Goal: Task Accomplishment & Management: Manage account settings

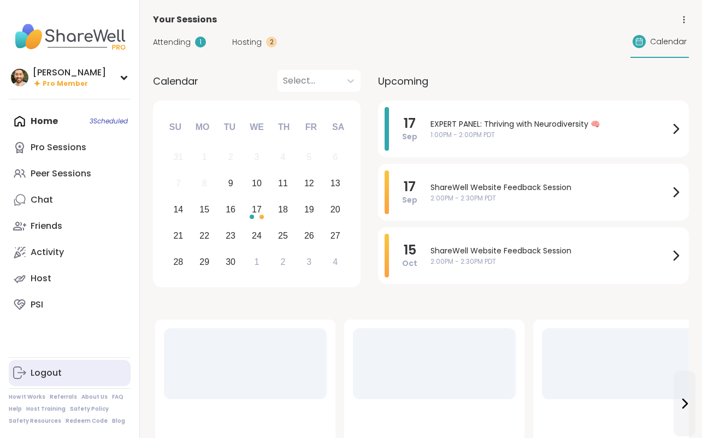
click at [48, 372] on div "Logout" at bounding box center [46, 373] width 31 height 12
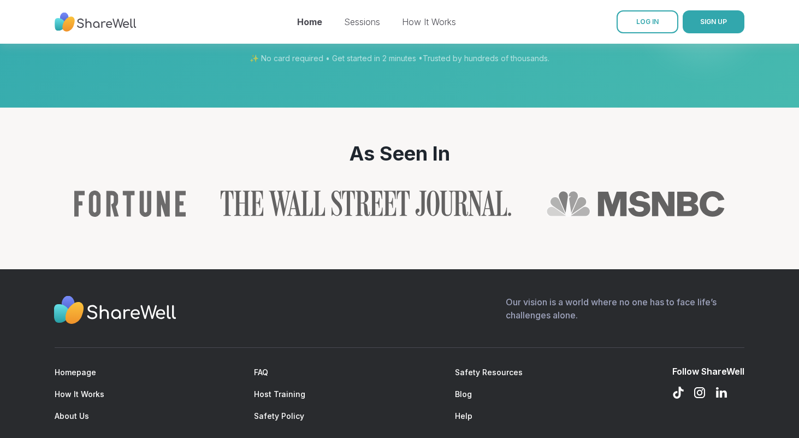
scroll to position [1190, 0]
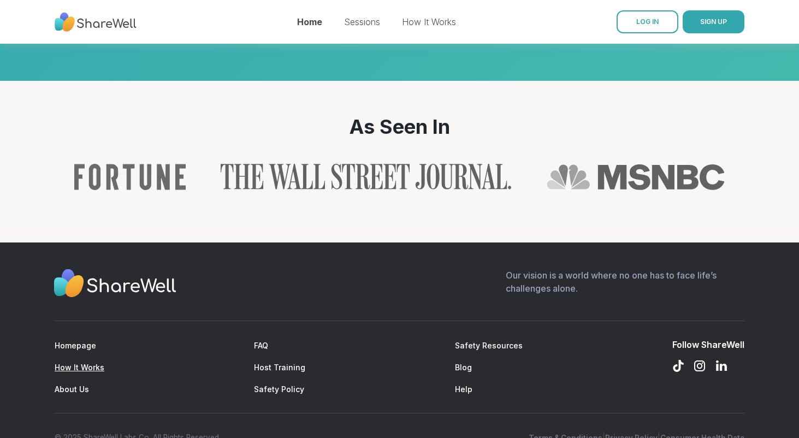
click at [93, 363] on link "How It Works" at bounding box center [80, 367] width 50 height 9
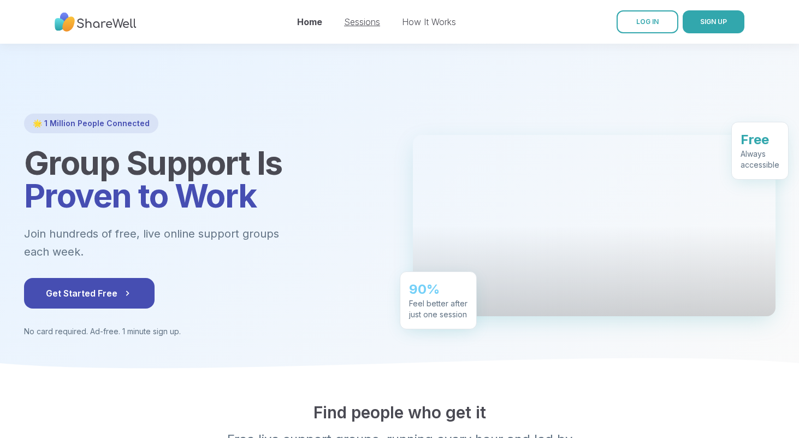
click at [360, 22] on link "Sessions" at bounding box center [362, 21] width 36 height 11
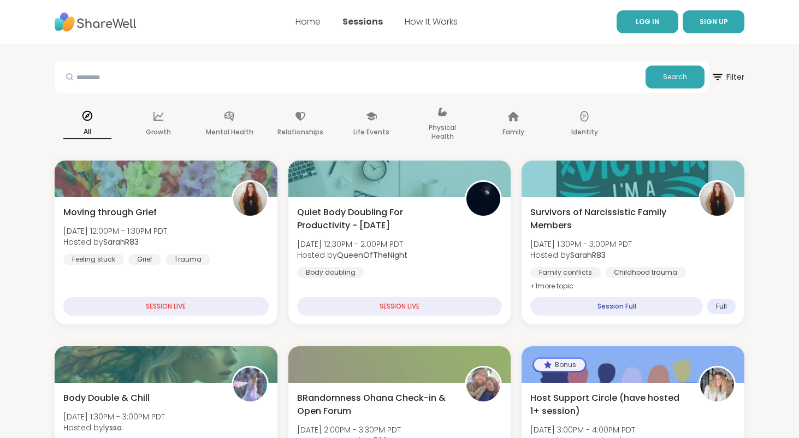
click at [650, 16] on link "LOG IN" at bounding box center [648, 21] width 62 height 23
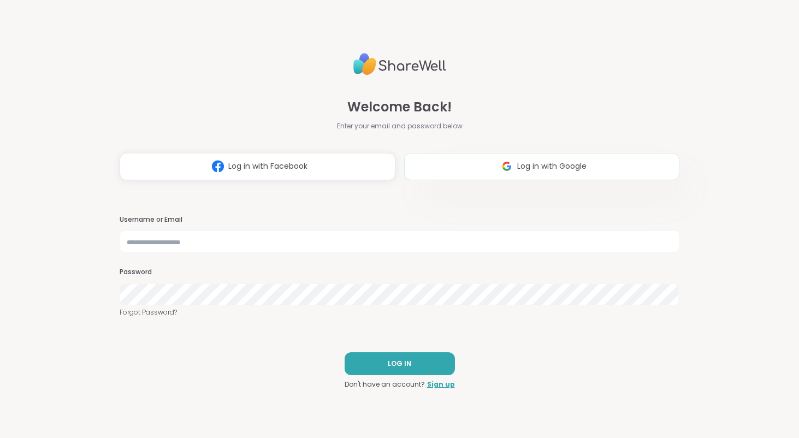
click at [521, 175] on button "Log in with Google" at bounding box center [541, 166] width 275 height 27
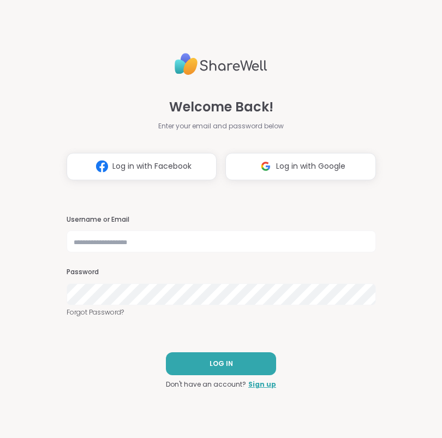
click at [427, 99] on div "Welcome Back! Enter your email and password below Log in with Facebook Log in w…" at bounding box center [221, 219] width 442 height 438
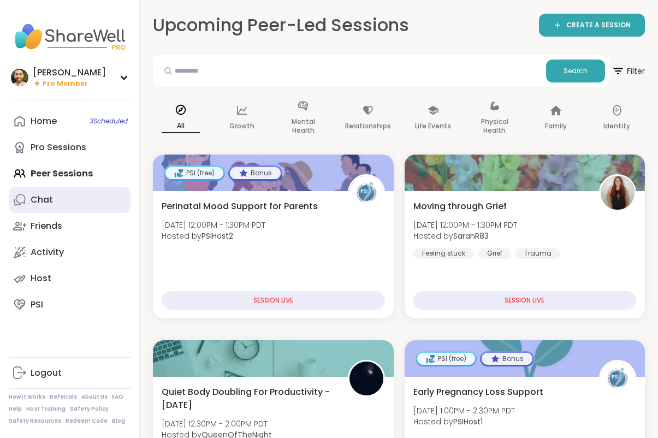
click at [76, 198] on link "Chat" at bounding box center [70, 200] width 122 height 26
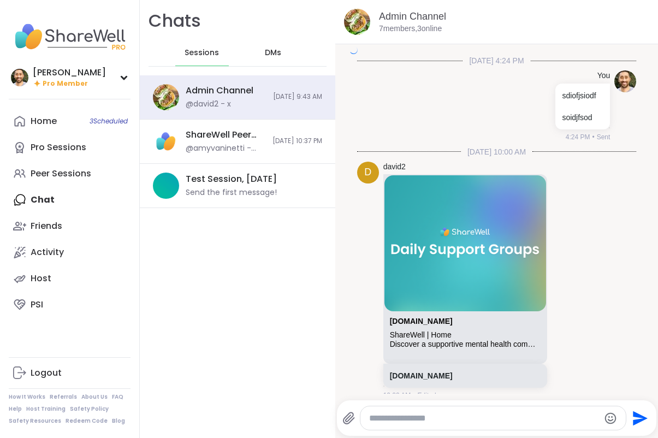
click at [76, 198] on div "Home 3 Scheduled Pro Sessions Peer Sessions Chat Friends Activity Host PSI" at bounding box center [70, 213] width 122 height 210
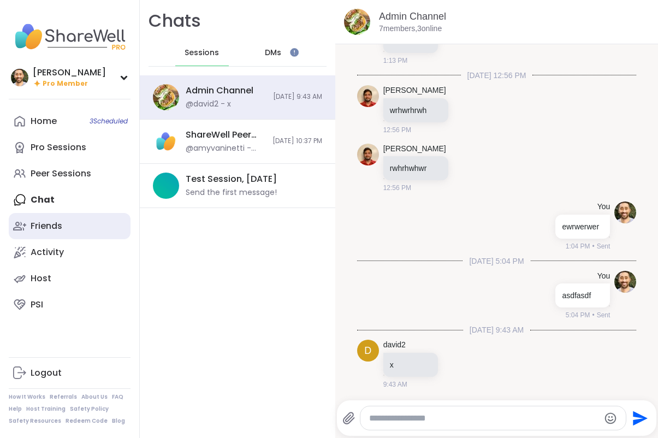
click at [66, 217] on link "Friends" at bounding box center [70, 226] width 122 height 26
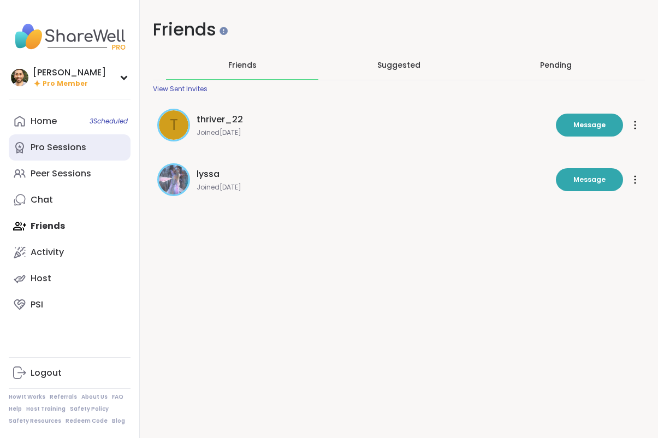
click at [66, 147] on div "Pro Sessions" at bounding box center [59, 147] width 56 height 12
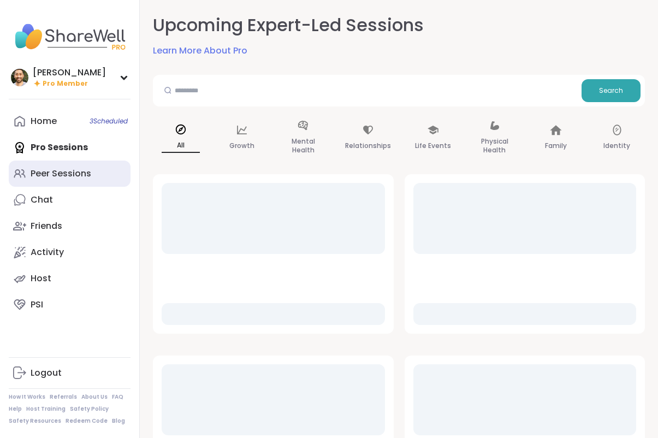
click at [62, 167] on link "Peer Sessions" at bounding box center [70, 174] width 122 height 26
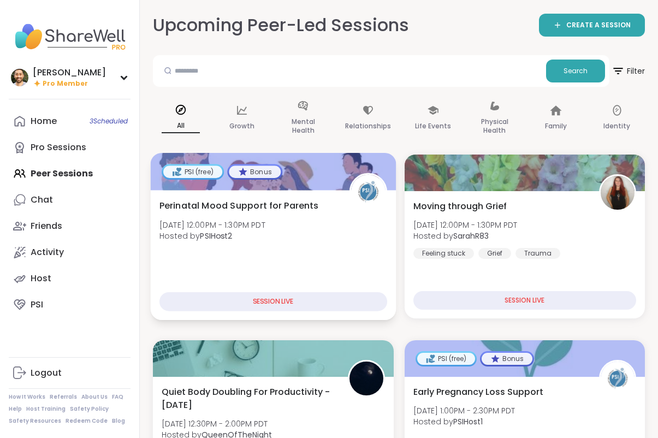
click at [312, 216] on div "Perinatal Mood Support for Parents [DATE] 12:00PM - 1:30PM PDT Hosted by PSIHos…" at bounding box center [273, 223] width 228 height 49
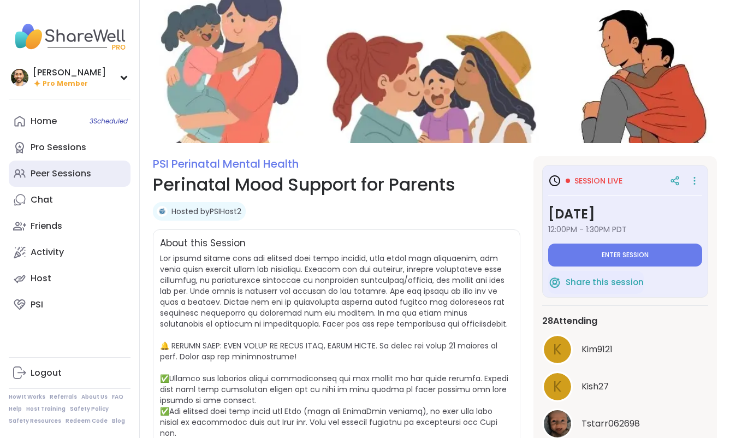
click at [72, 176] on div "Peer Sessions" at bounding box center [61, 174] width 61 height 12
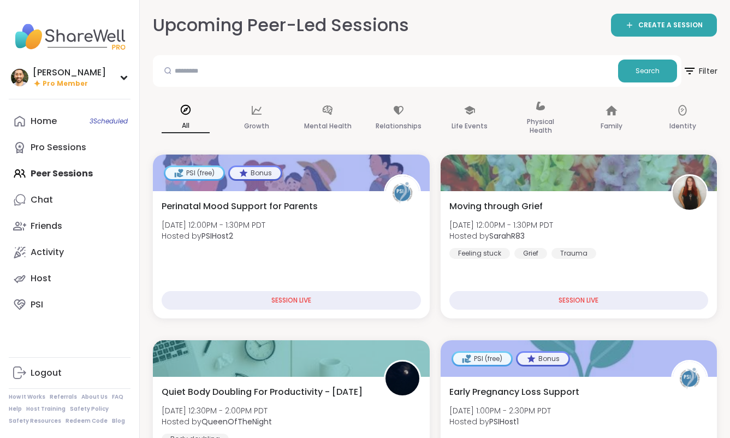
click at [658, 74] on span "Filter" at bounding box center [700, 70] width 35 height 27
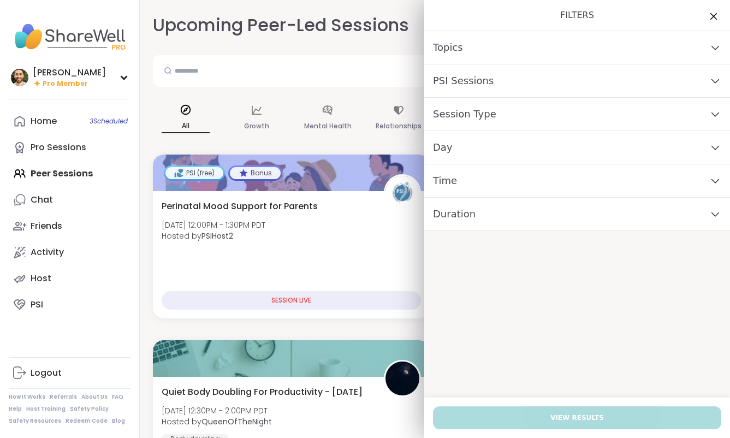
click at [479, 114] on span "Session Type" at bounding box center [464, 114] width 63 height 15
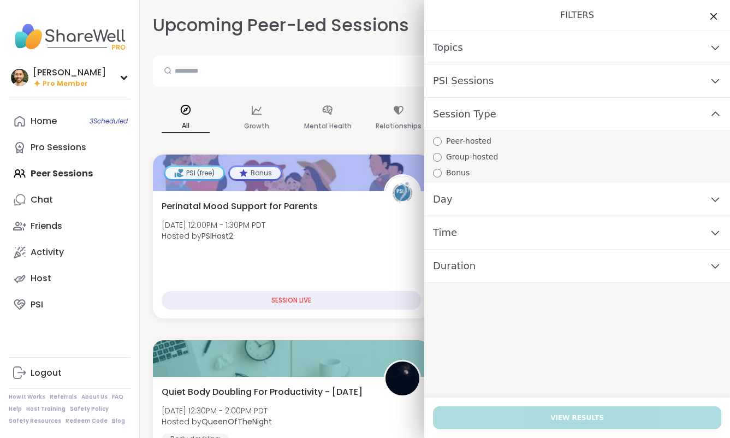
click at [479, 114] on span "Session Type" at bounding box center [464, 114] width 63 height 15
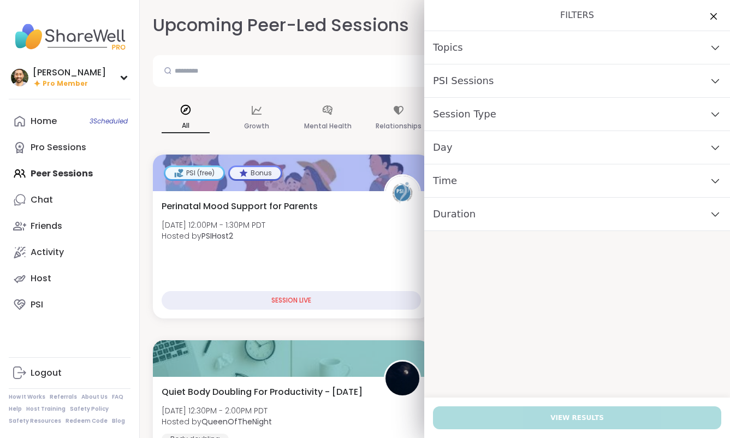
click at [478, 80] on span "PSI Sessions" at bounding box center [463, 80] width 61 height 15
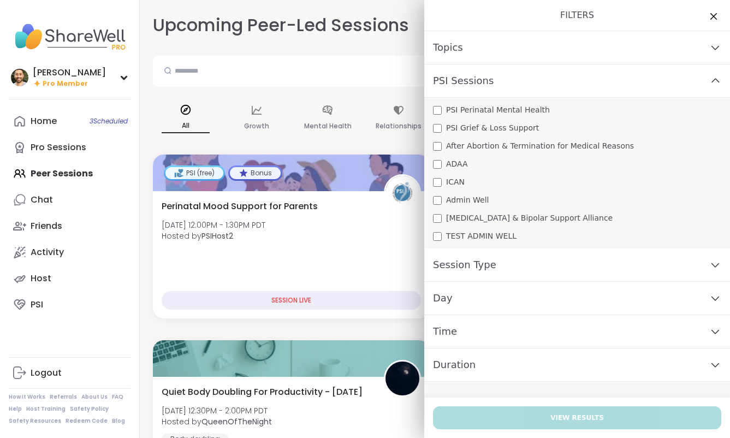
click at [478, 80] on span "PSI Sessions" at bounding box center [463, 80] width 61 height 15
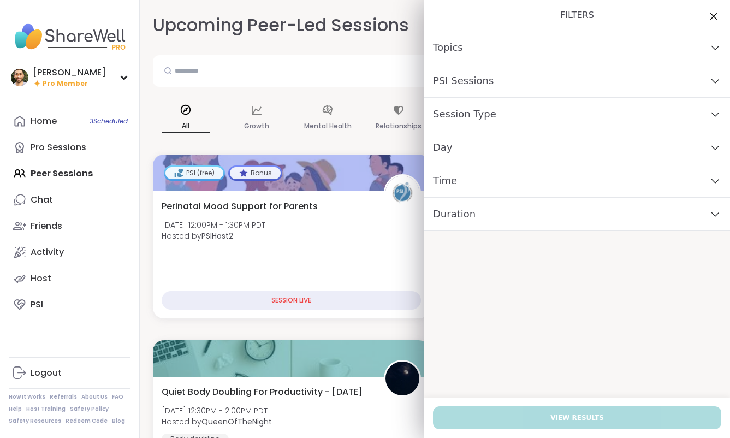
click at [464, 112] on span "Session Type" at bounding box center [464, 114] width 63 height 15
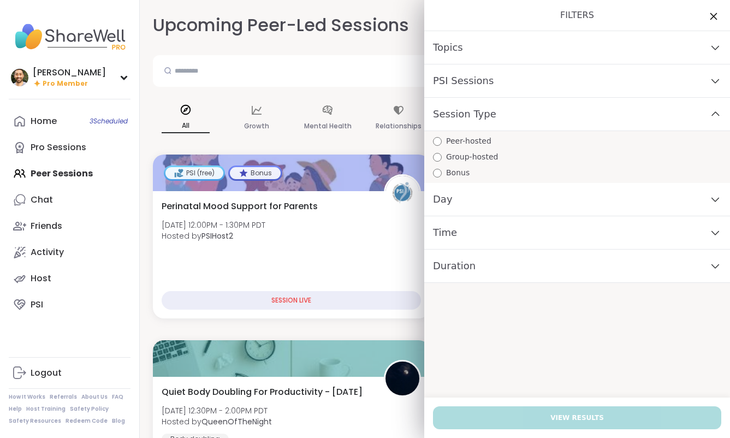
click at [658, 17] on icon at bounding box center [714, 16] width 7 height 7
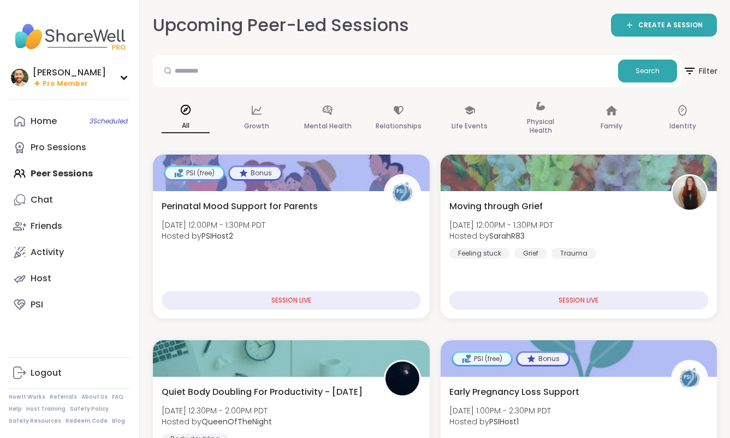
click at [658, 60] on span "Filter" at bounding box center [700, 70] width 35 height 27
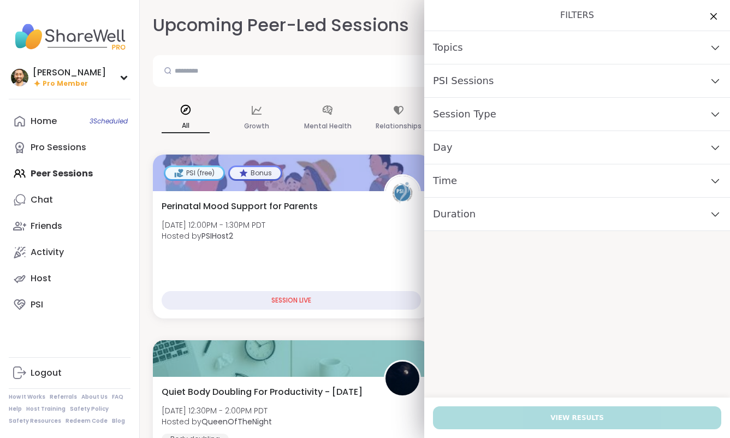
click at [476, 52] on div "Topics" at bounding box center [577, 47] width 306 height 33
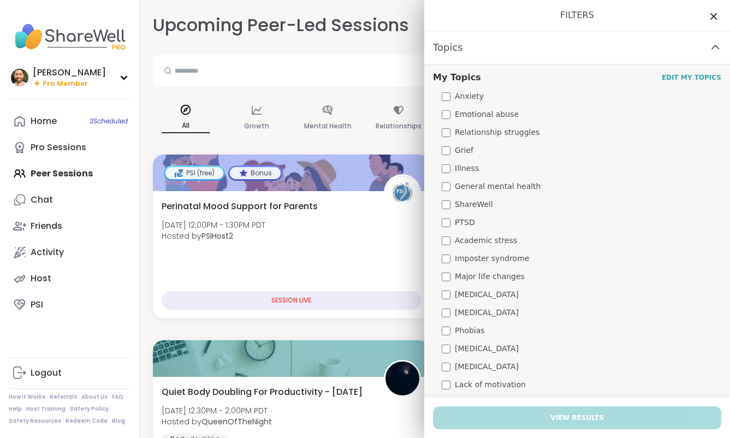
click at [471, 42] on div "Topics" at bounding box center [577, 47] width 306 height 33
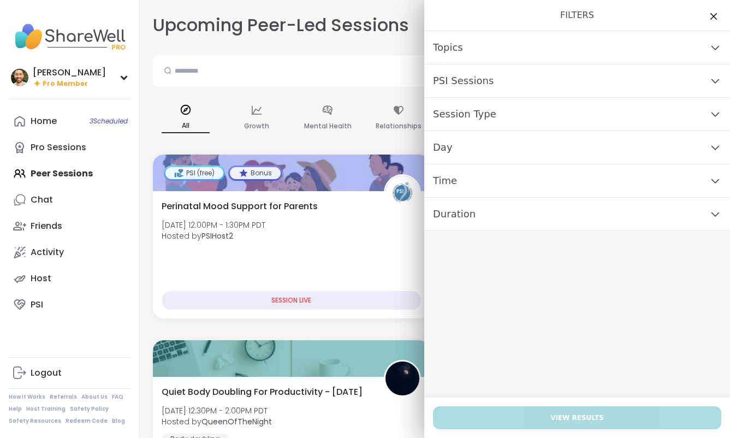
click at [472, 78] on span "PSI Sessions" at bounding box center [463, 80] width 61 height 15
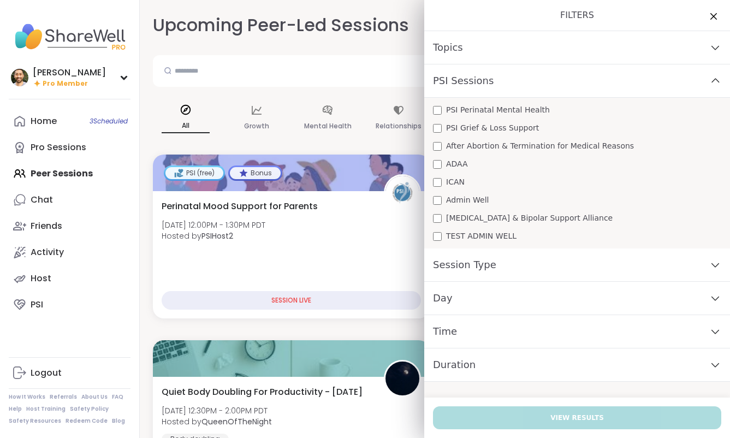
click at [472, 78] on span "PSI Sessions" at bounding box center [463, 80] width 61 height 15
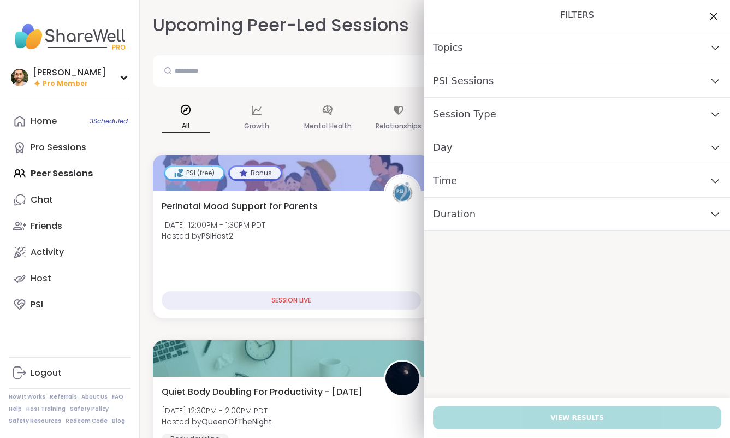
click at [481, 82] on span "PSI Sessions" at bounding box center [463, 80] width 61 height 15
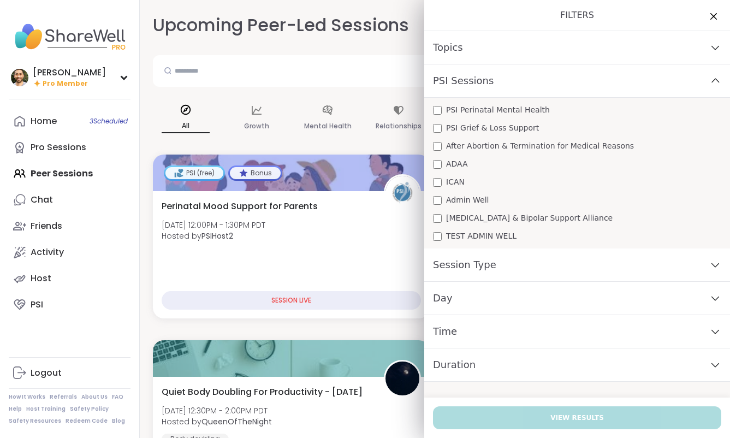
click at [481, 82] on span "PSI Sessions" at bounding box center [463, 80] width 61 height 15
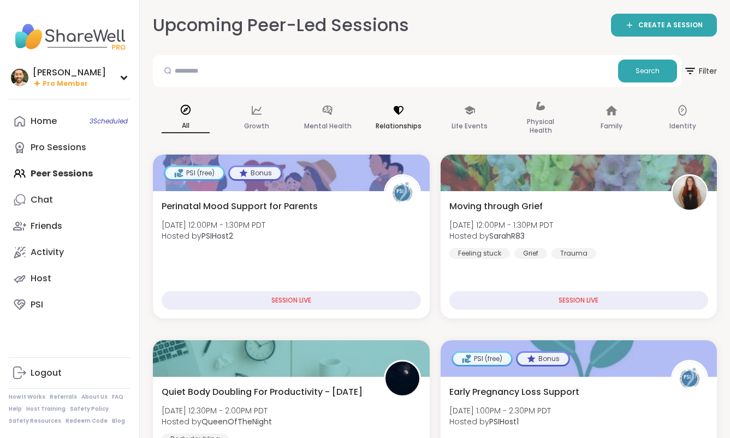
click at [371, 132] on div "Relationships" at bounding box center [399, 118] width 66 height 55
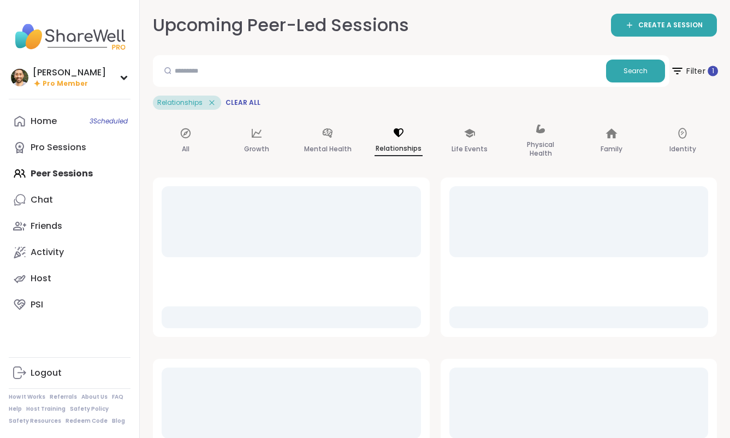
click at [658, 66] on icon at bounding box center [678, 71] width 14 height 14
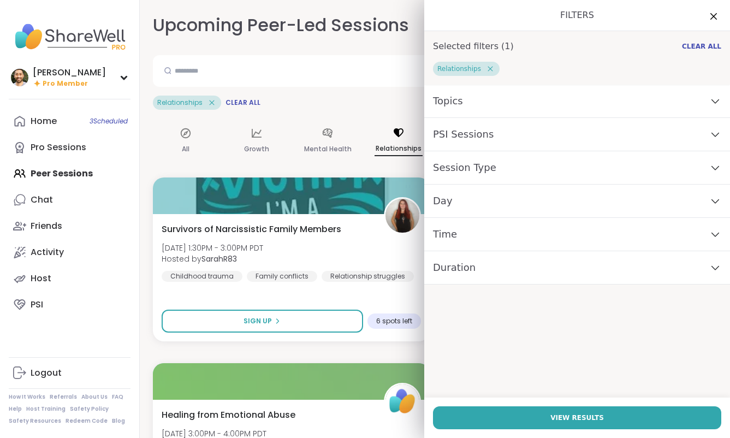
click at [658, 14] on h1 "Filters" at bounding box center [577, 15] width 288 height 13
click at [658, 10] on icon at bounding box center [714, 16] width 14 height 14
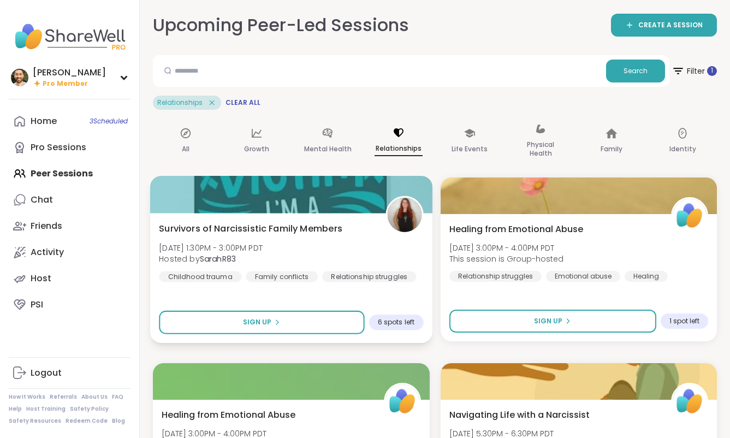
click at [341, 241] on div "Survivors of Narcissistic Family Members Tue, Sep 09 | 1:30PM - 3:00PM PDT Host…" at bounding box center [291, 252] width 264 height 60
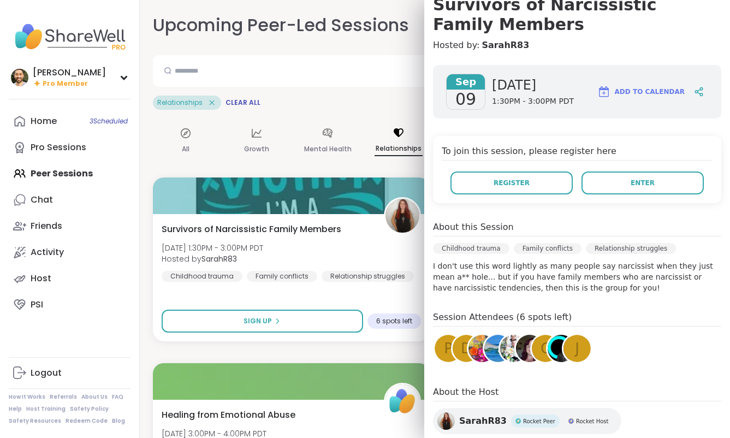
scroll to position [104, 0]
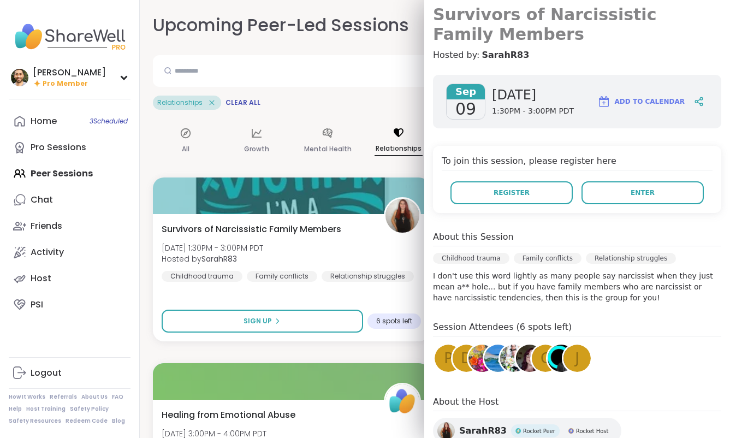
click at [522, 19] on h3 "Survivors of Narcissistic Family Members" at bounding box center [577, 24] width 288 height 39
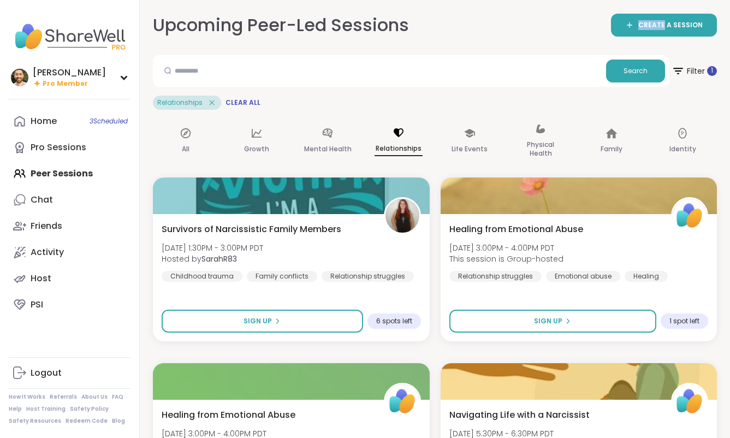
click at [522, 19] on div "Upcoming Peer-Led Sessions CREATE A SESSION" at bounding box center [435, 25] width 564 height 25
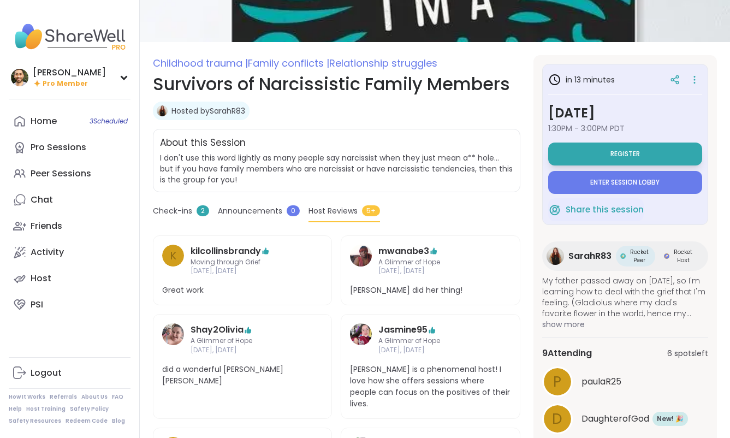
scroll to position [100, 0]
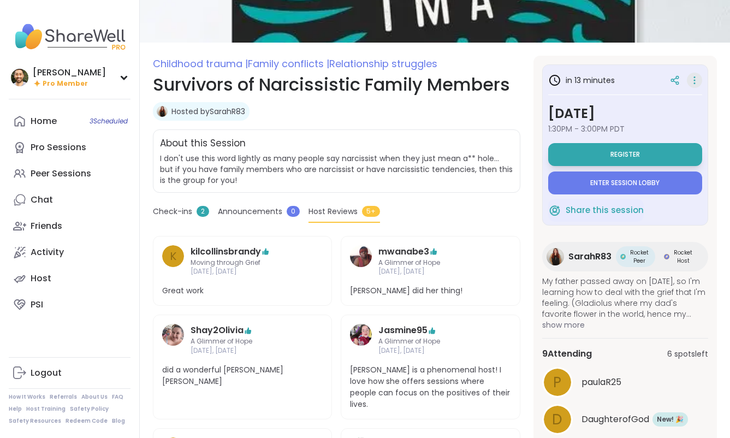
click at [658, 75] on icon at bounding box center [694, 80] width 11 height 15
click at [632, 58] on div "in 13 minutes Tuesday, Sep 09 1:30PM - 3:00PM PDT Register Enter session lobby …" at bounding box center [626, 267] width 184 height 422
click at [658, 81] on icon at bounding box center [694, 80] width 11 height 15
click at [649, 63] on div "in 13 minutes Tuesday, Sep 09 1:30PM - 3:00PM PDT Register Enter session lobby …" at bounding box center [626, 267] width 184 height 422
click at [73, 212] on link "Chat" at bounding box center [70, 200] width 122 height 26
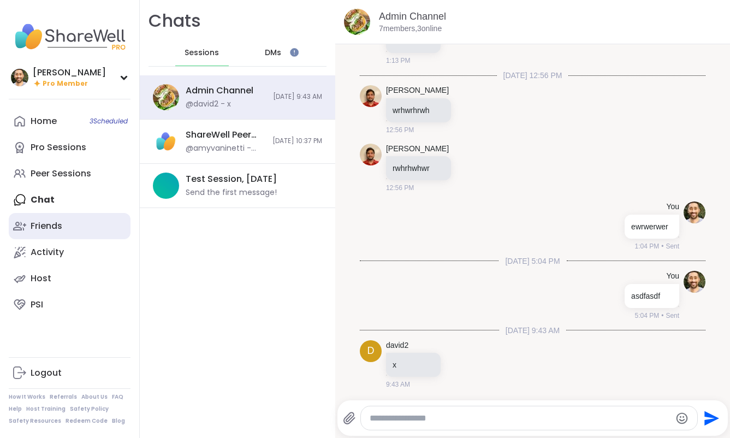
click at [52, 228] on div "Friends" at bounding box center [47, 226] width 32 height 12
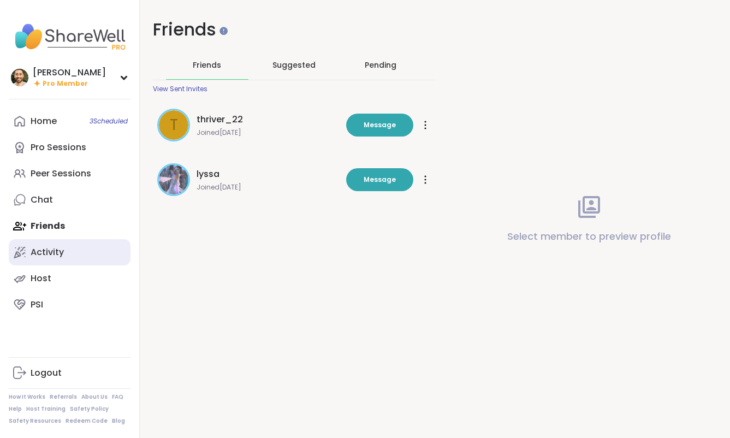
click at [62, 255] on div "Activity" at bounding box center [47, 252] width 33 height 12
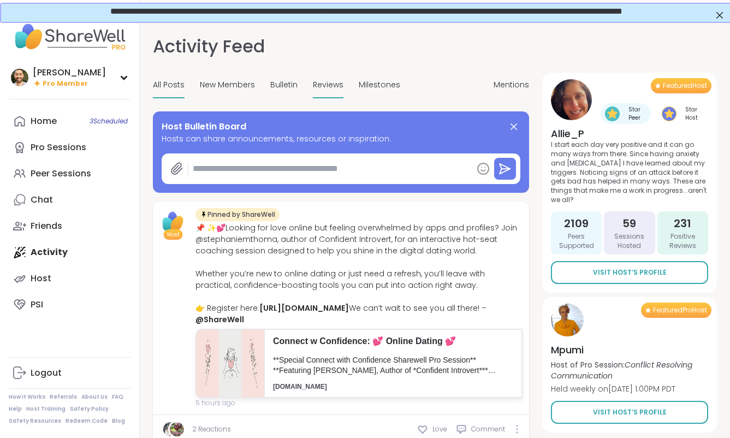
click at [318, 91] on div "Reviews" at bounding box center [328, 86] width 31 height 26
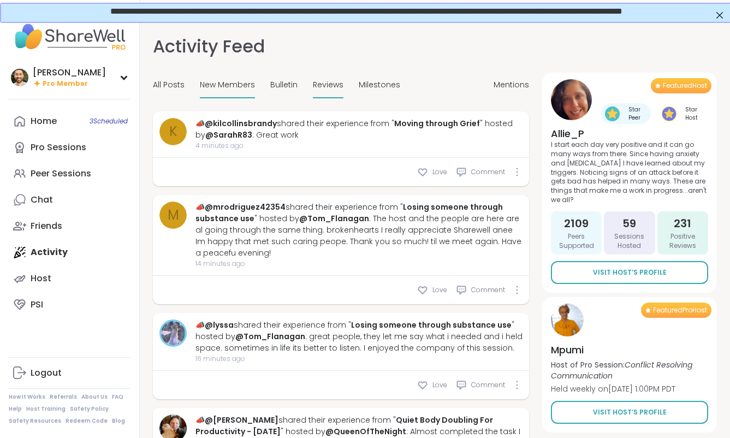
click at [227, 85] on span "New Members" at bounding box center [227, 84] width 55 height 11
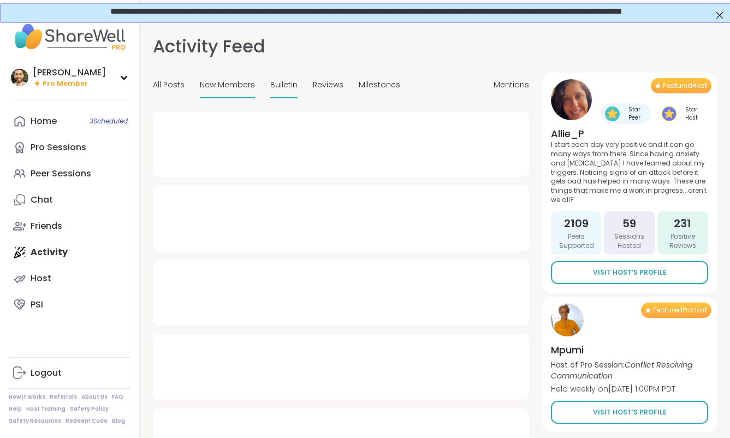
click at [286, 82] on span "Bulletin" at bounding box center [283, 84] width 27 height 11
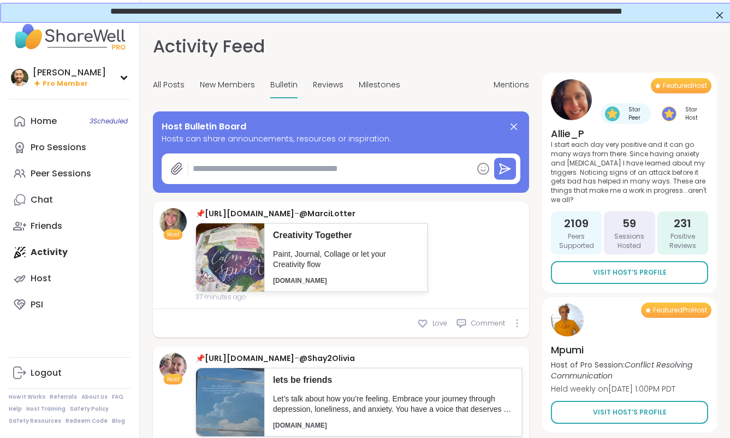
type textarea "*"
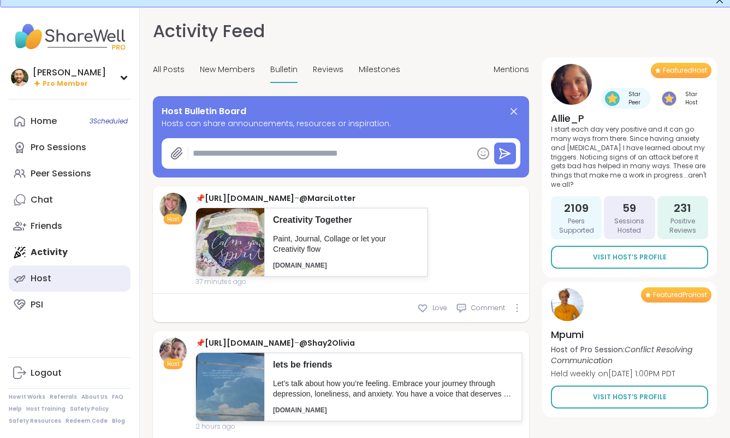
click at [70, 275] on link "Host" at bounding box center [70, 278] width 122 height 26
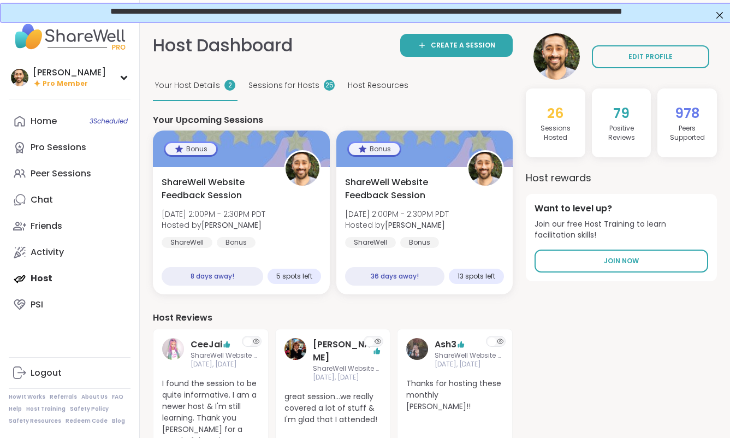
click at [47, 65] on div "brett Pro Member" at bounding box center [70, 77] width 122 height 26
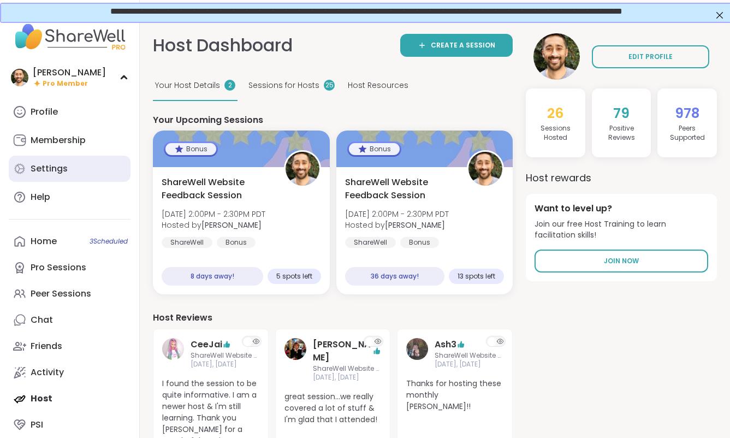
click at [58, 165] on div "Settings" at bounding box center [49, 169] width 37 height 12
select select "**"
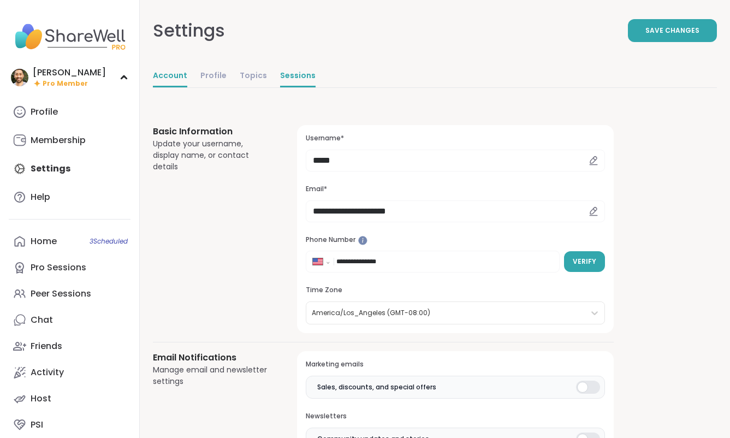
click at [292, 73] on link "Sessions" at bounding box center [298, 77] width 36 height 22
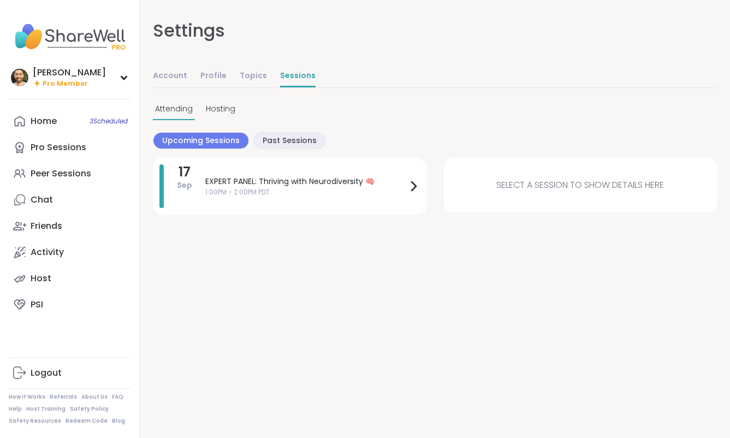
click at [522, 202] on div "Select a session to show details here" at bounding box center [581, 185] width 274 height 55
click at [238, 190] on span "1:00PM - 2:00PM PDT" at bounding box center [306, 192] width 202 height 10
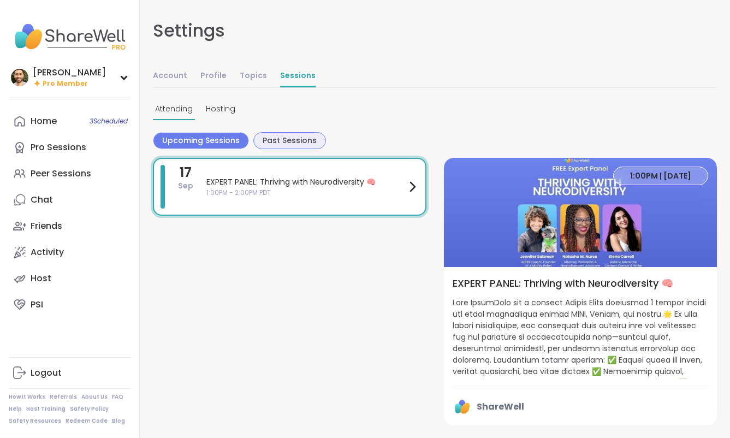
click at [273, 137] on span "Past Sessions" at bounding box center [290, 140] width 54 height 11
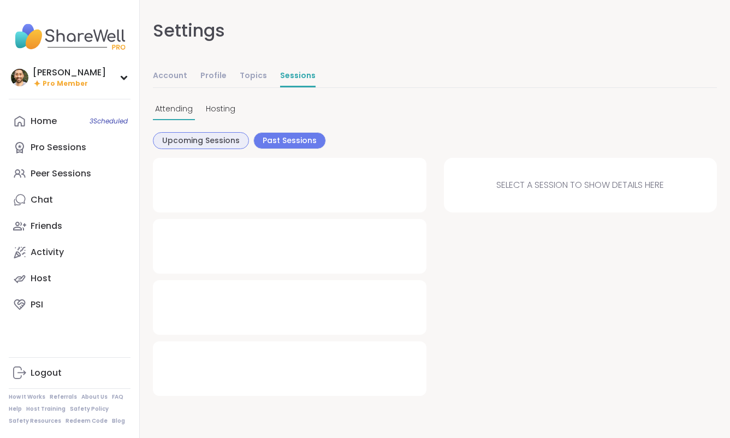
click at [211, 140] on span "Upcoming Sessions" at bounding box center [201, 140] width 78 height 11
click at [211, 104] on span "Hosting" at bounding box center [220, 108] width 29 height 11
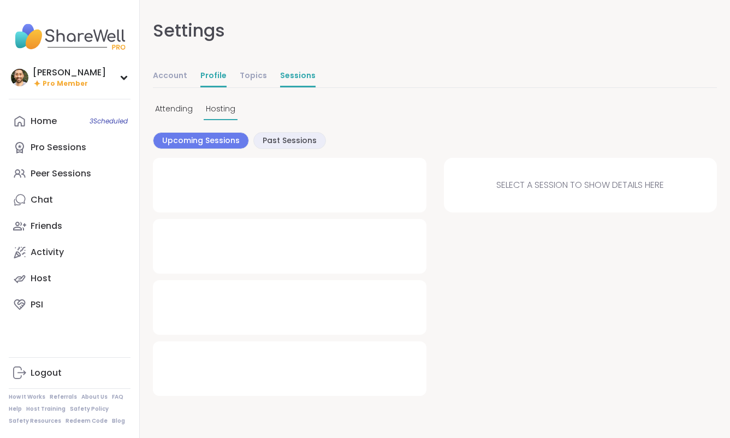
click at [211, 77] on link "Profile" at bounding box center [213, 77] width 26 height 22
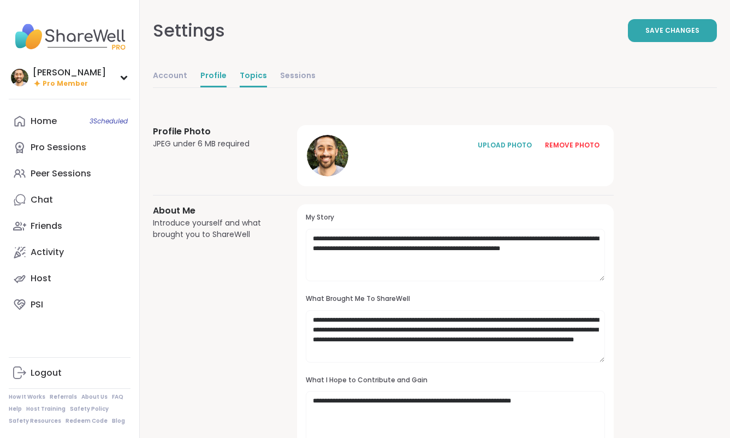
click at [251, 78] on link "Topics" at bounding box center [253, 77] width 27 height 22
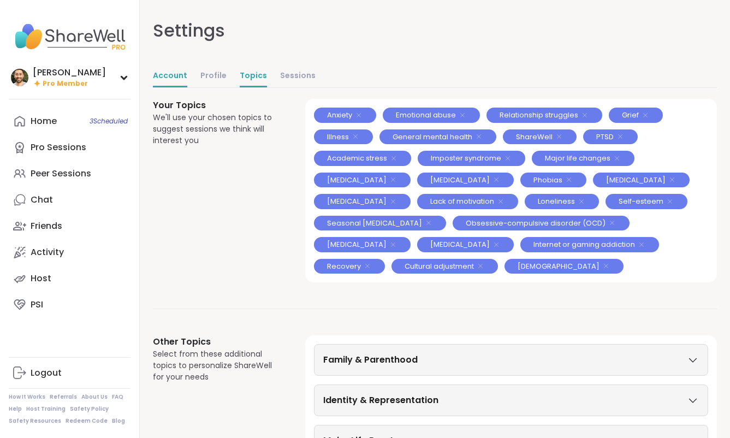
click at [172, 77] on link "Account" at bounding box center [170, 77] width 34 height 22
select select "**"
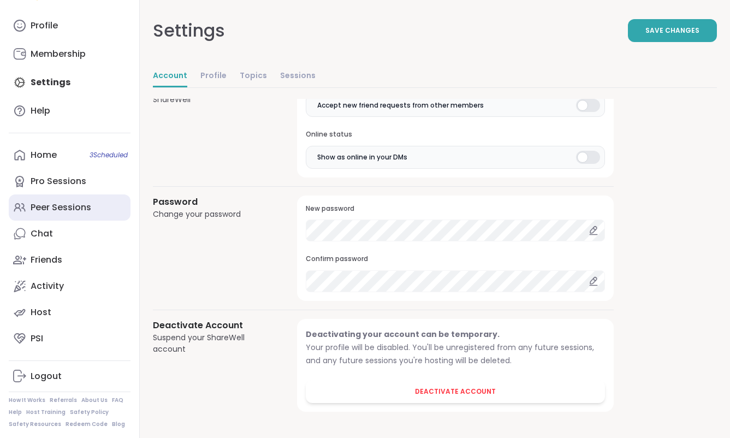
scroll to position [90, 0]
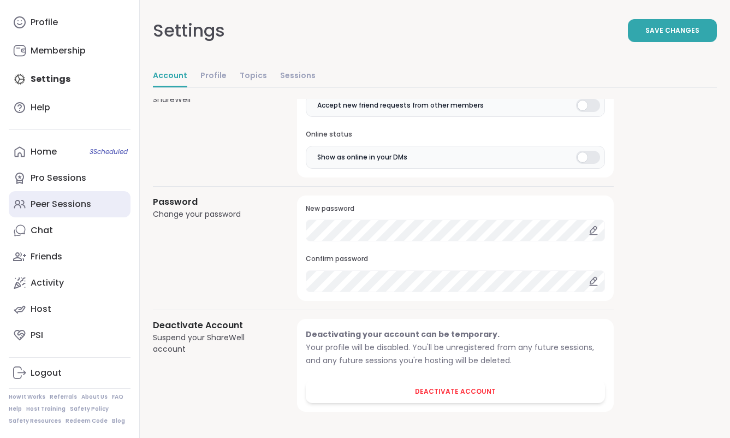
click at [90, 300] on link "Host" at bounding box center [70, 309] width 122 height 26
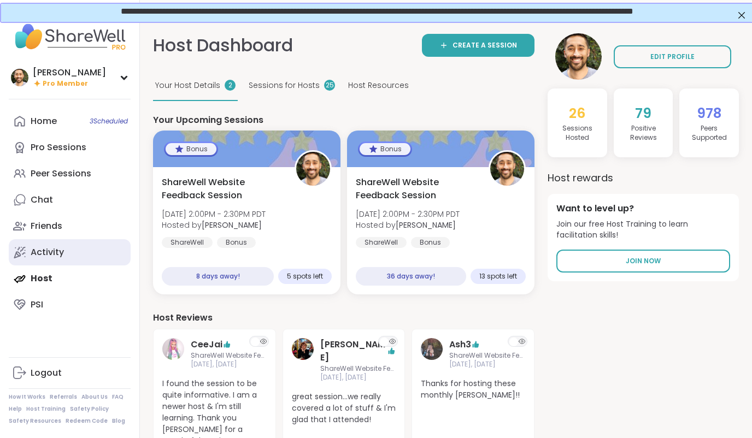
click at [64, 250] on link "Activity" at bounding box center [70, 252] width 122 height 26
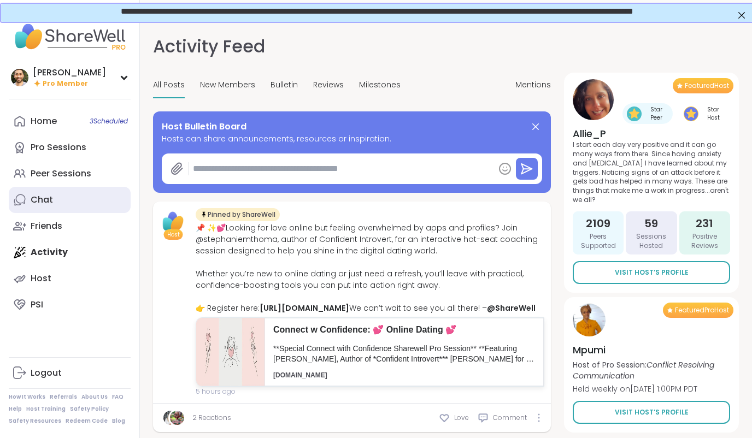
type textarea "*"
click at [55, 205] on link "Chat" at bounding box center [70, 200] width 122 height 26
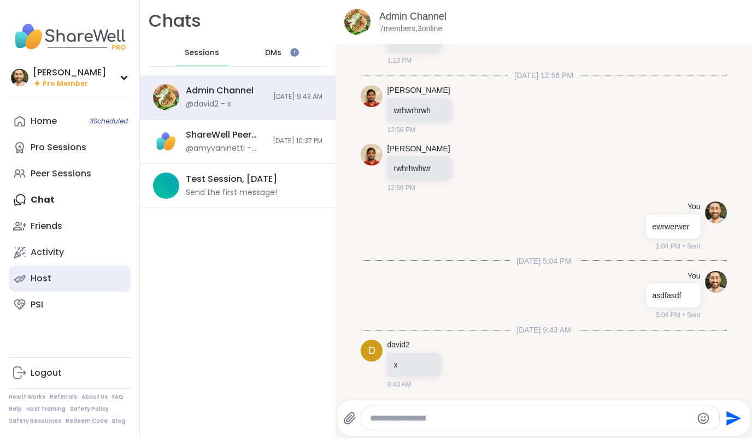
click at [50, 276] on link "Host" at bounding box center [70, 278] width 122 height 26
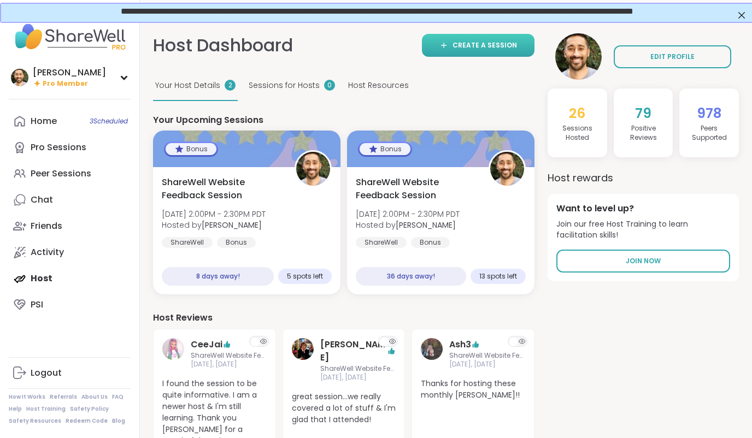
click at [490, 48] on span "Create a session" at bounding box center [484, 45] width 64 height 10
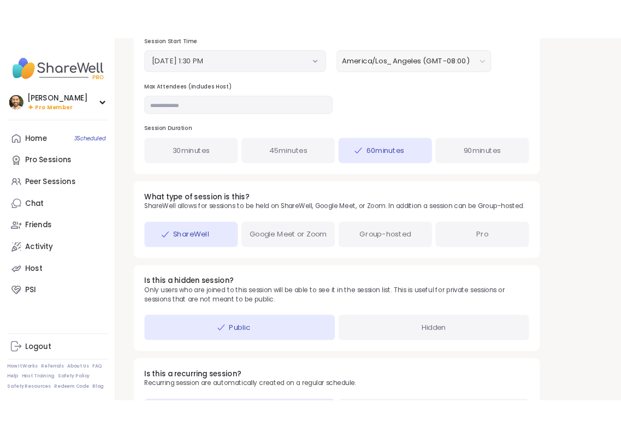
scroll to position [524, 0]
